Goal: Task Accomplishment & Management: Manage account settings

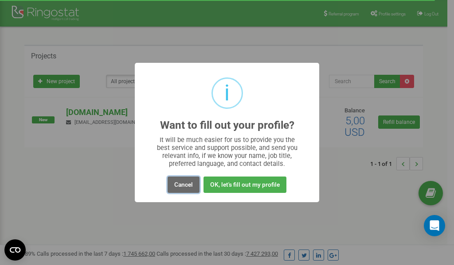
click at [179, 186] on button "Cancel" at bounding box center [183, 185] width 32 height 16
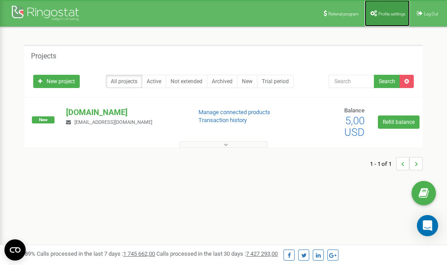
click at [379, 16] on span "Profile settings" at bounding box center [391, 14] width 27 height 5
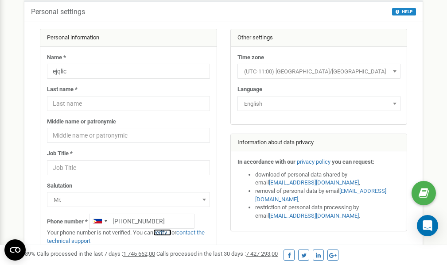
click at [167, 232] on link "verify it" at bounding box center [162, 232] width 18 height 7
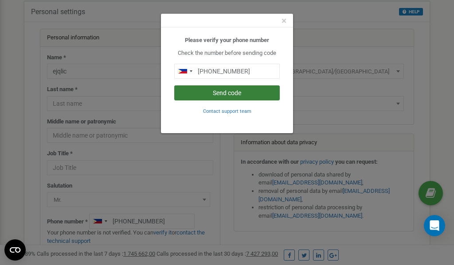
click at [230, 92] on button "Send code" at bounding box center [226, 92] width 105 height 15
